Goal: Information Seeking & Learning: Learn about a topic

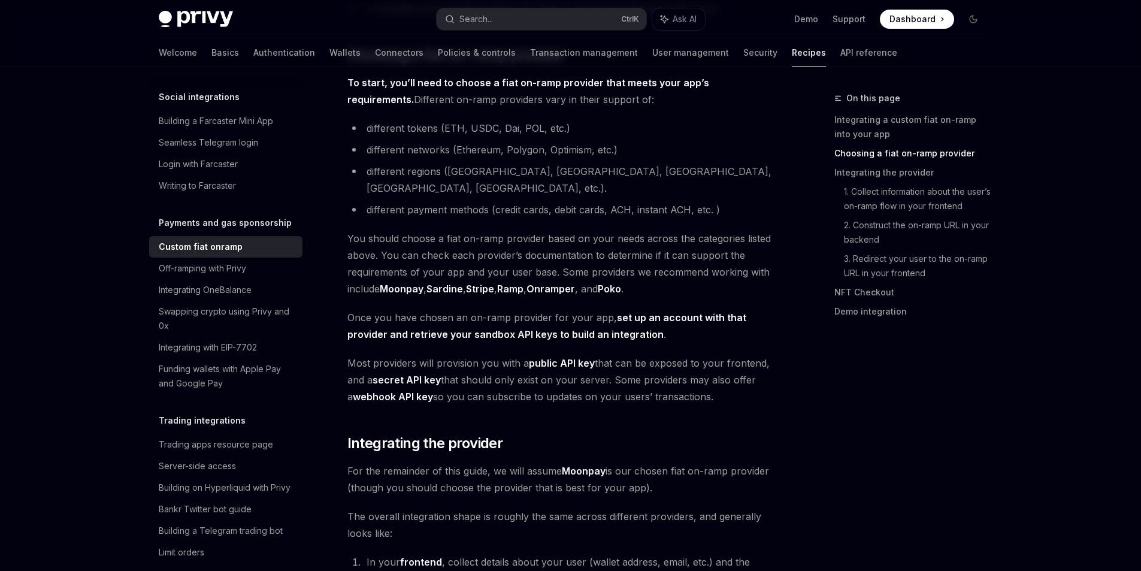
scroll to position [659, 0]
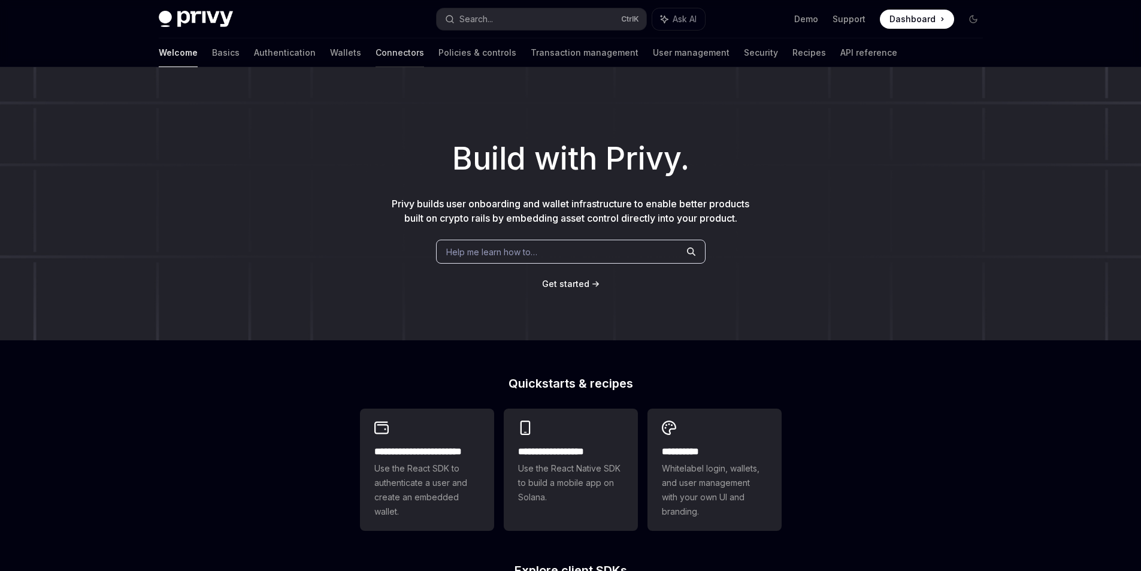
click at [375, 53] on link "Connectors" at bounding box center [399, 52] width 49 height 29
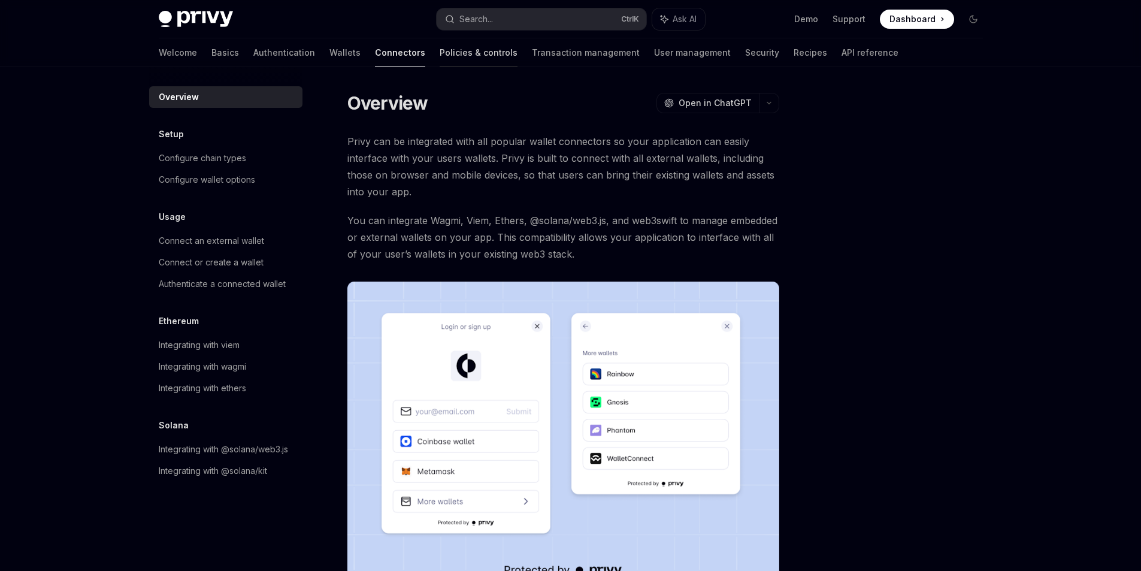
click at [440, 54] on link "Policies & controls" at bounding box center [479, 52] width 78 height 29
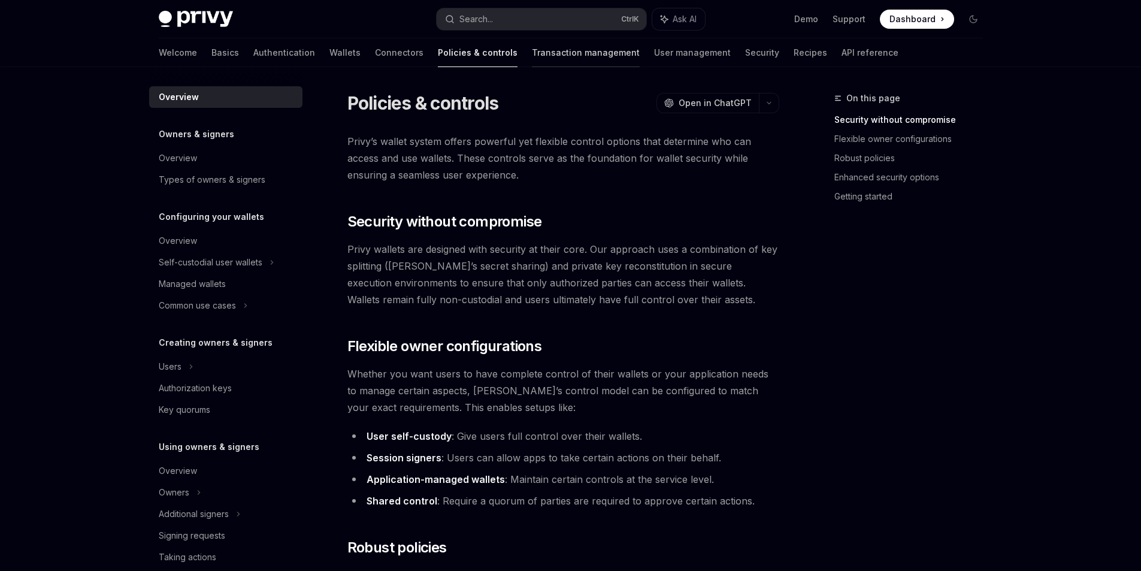
click at [532, 63] on link "Transaction management" at bounding box center [586, 52] width 108 height 29
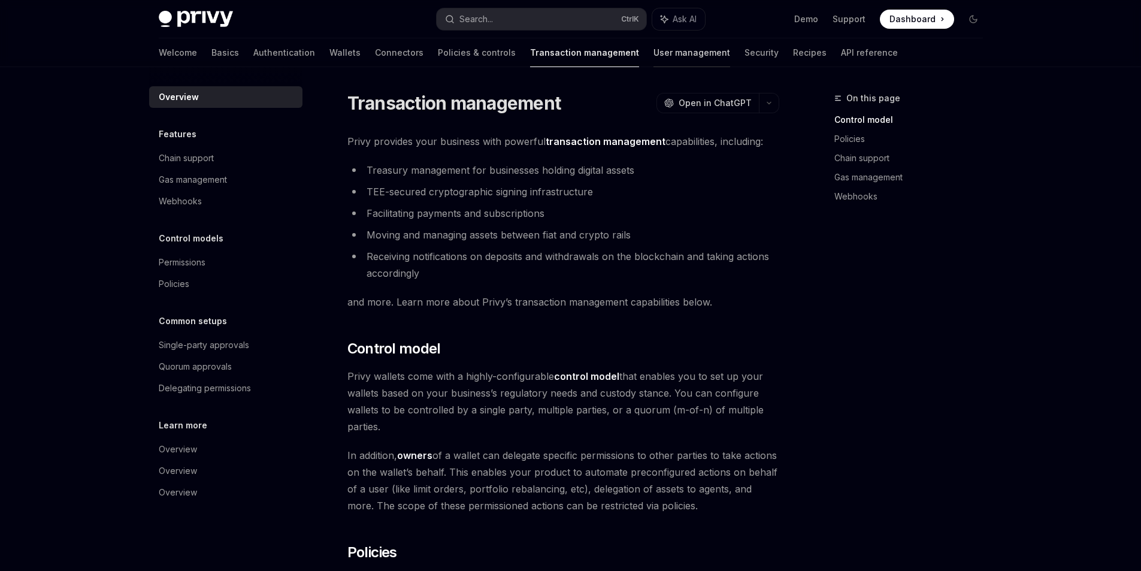
click at [653, 56] on link "User management" at bounding box center [691, 52] width 77 height 29
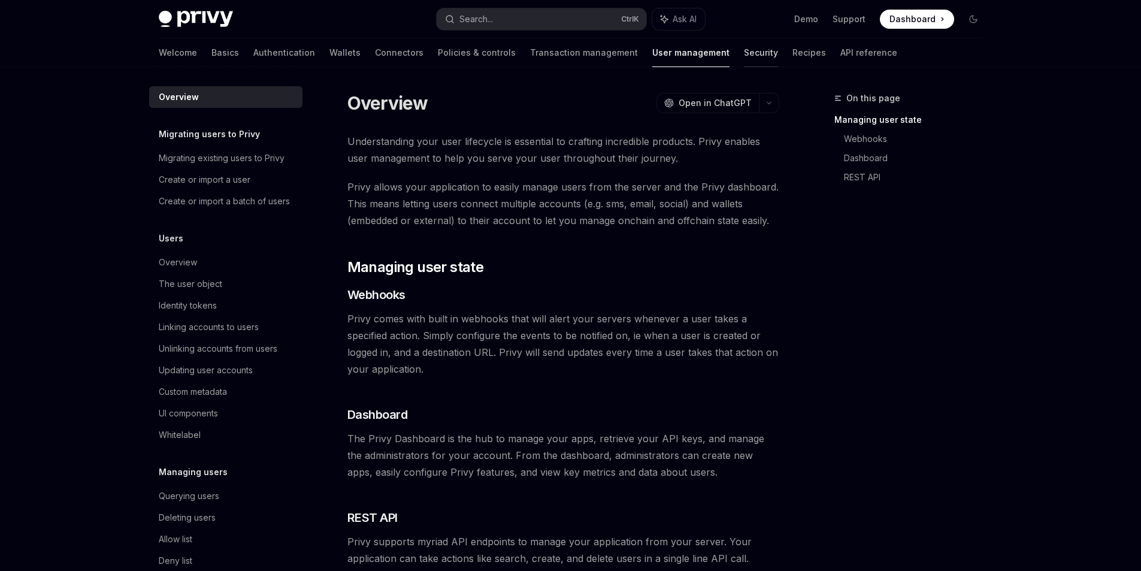
click at [744, 44] on link "Security" at bounding box center [761, 52] width 34 height 29
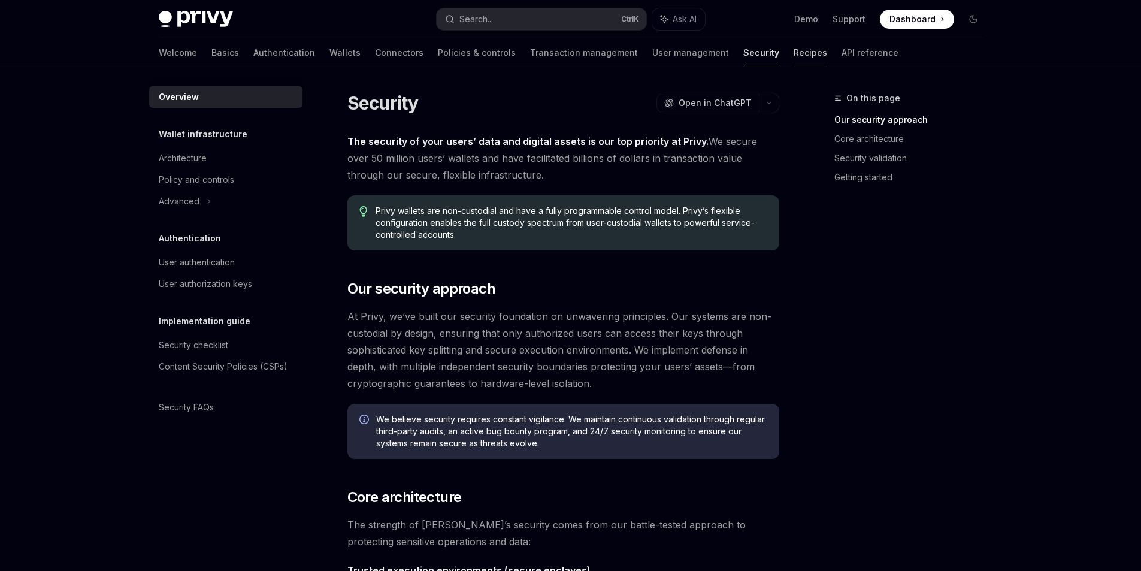
click at [793, 58] on link "Recipes" at bounding box center [810, 52] width 34 height 29
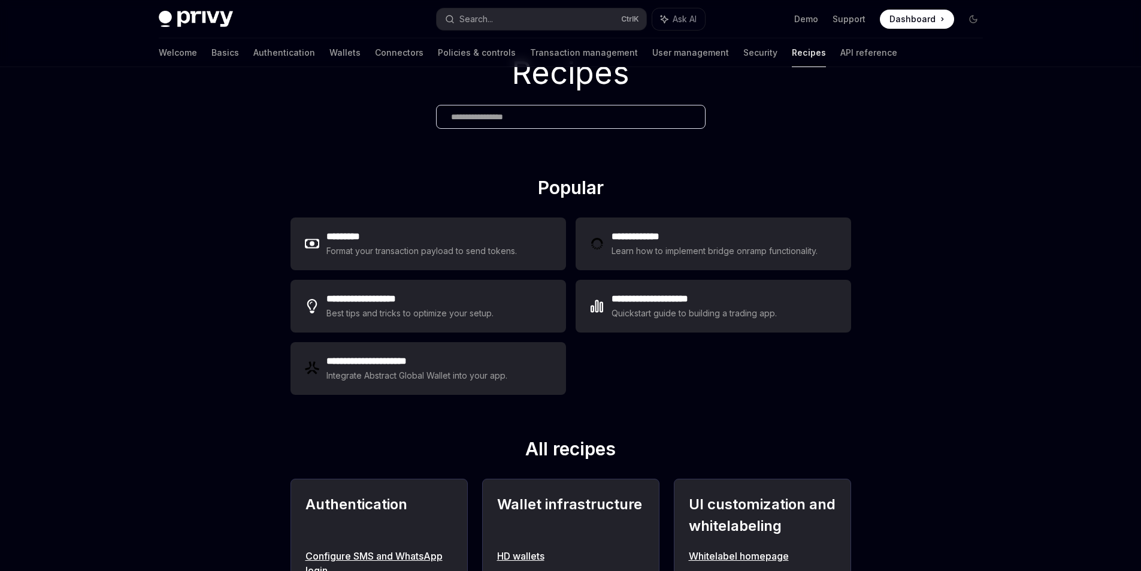
scroll to position [60, 0]
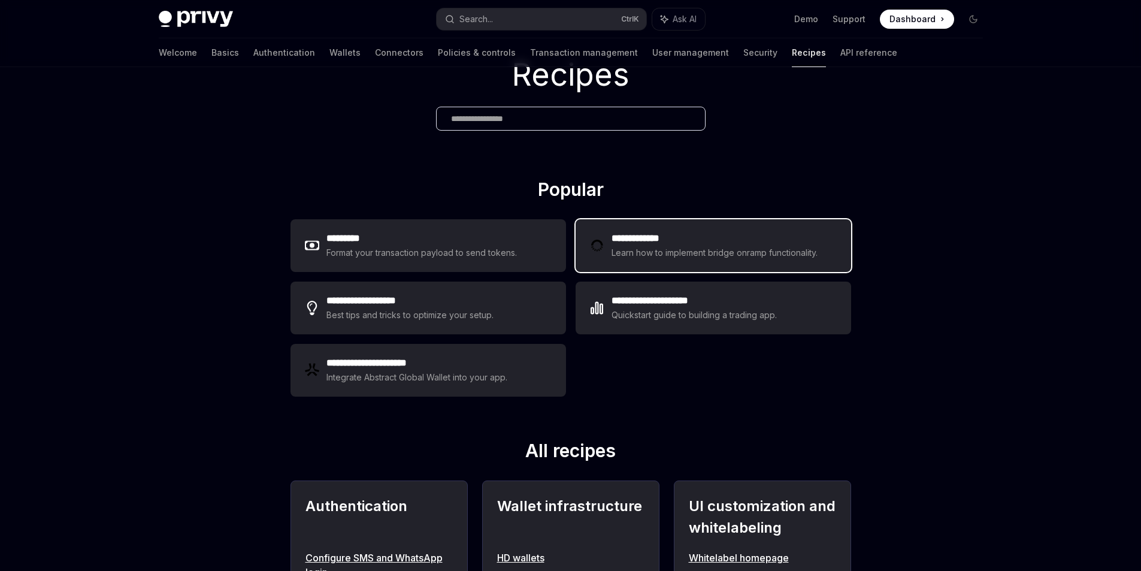
click at [760, 234] on h2 "**********" at bounding box center [716, 238] width 210 height 14
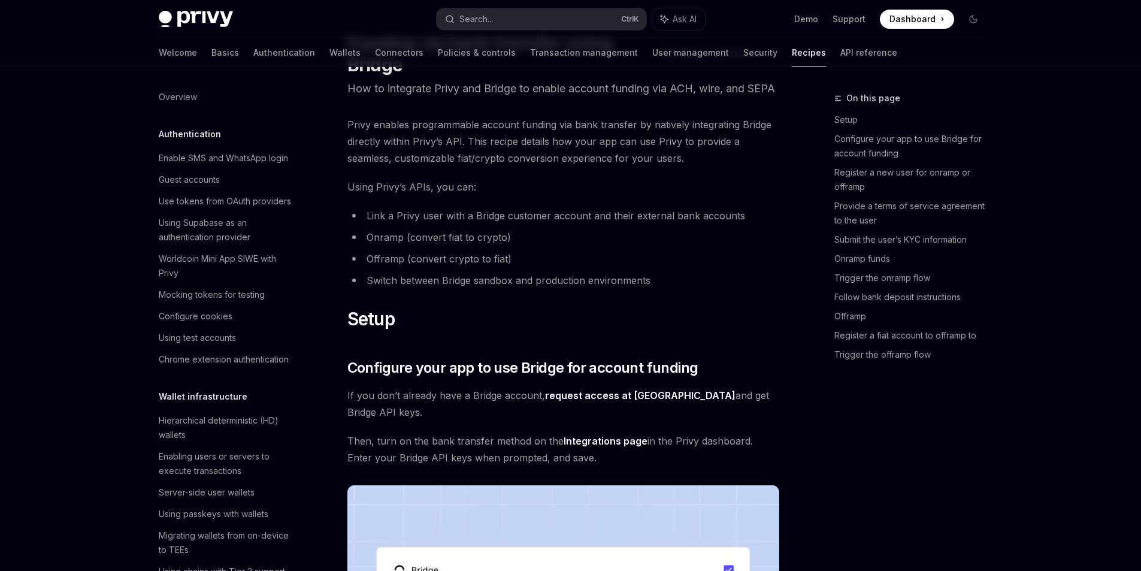
type textarea "*"
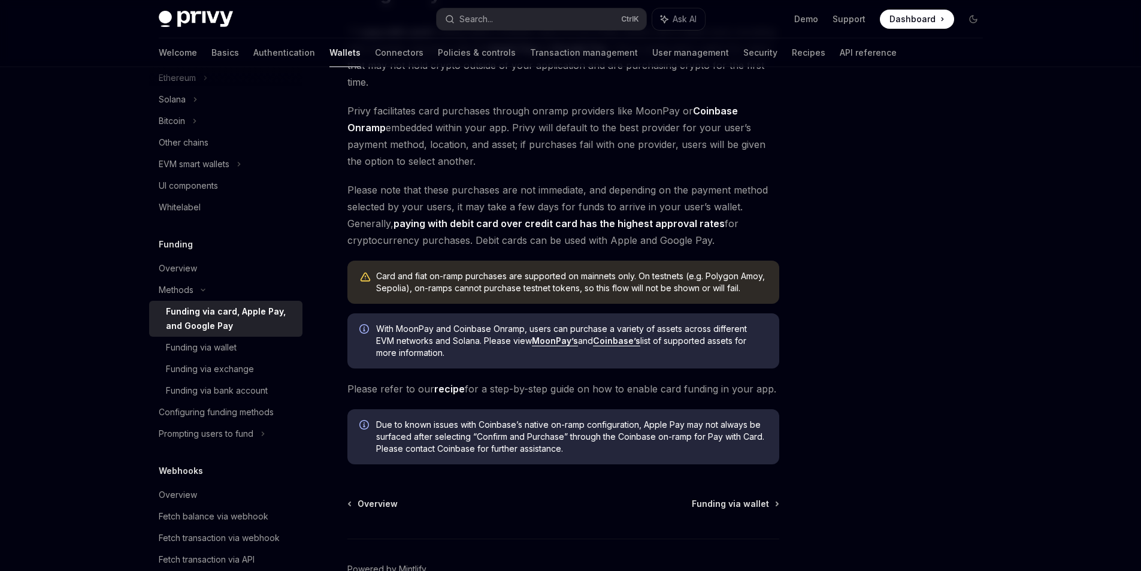
scroll to position [180, 0]
